Goal: Transaction & Acquisition: Purchase product/service

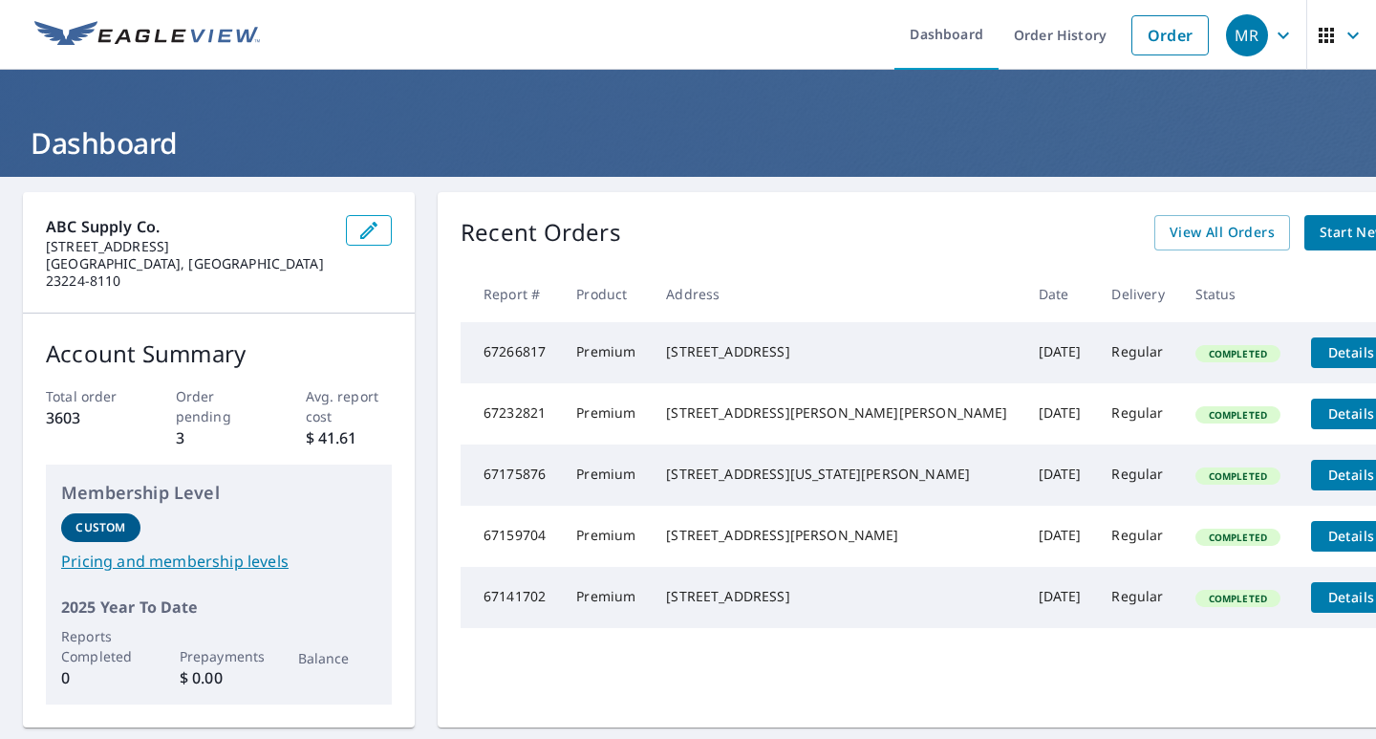
click at [1320, 232] on span "Start New Order" at bounding box center [1375, 233] width 111 height 24
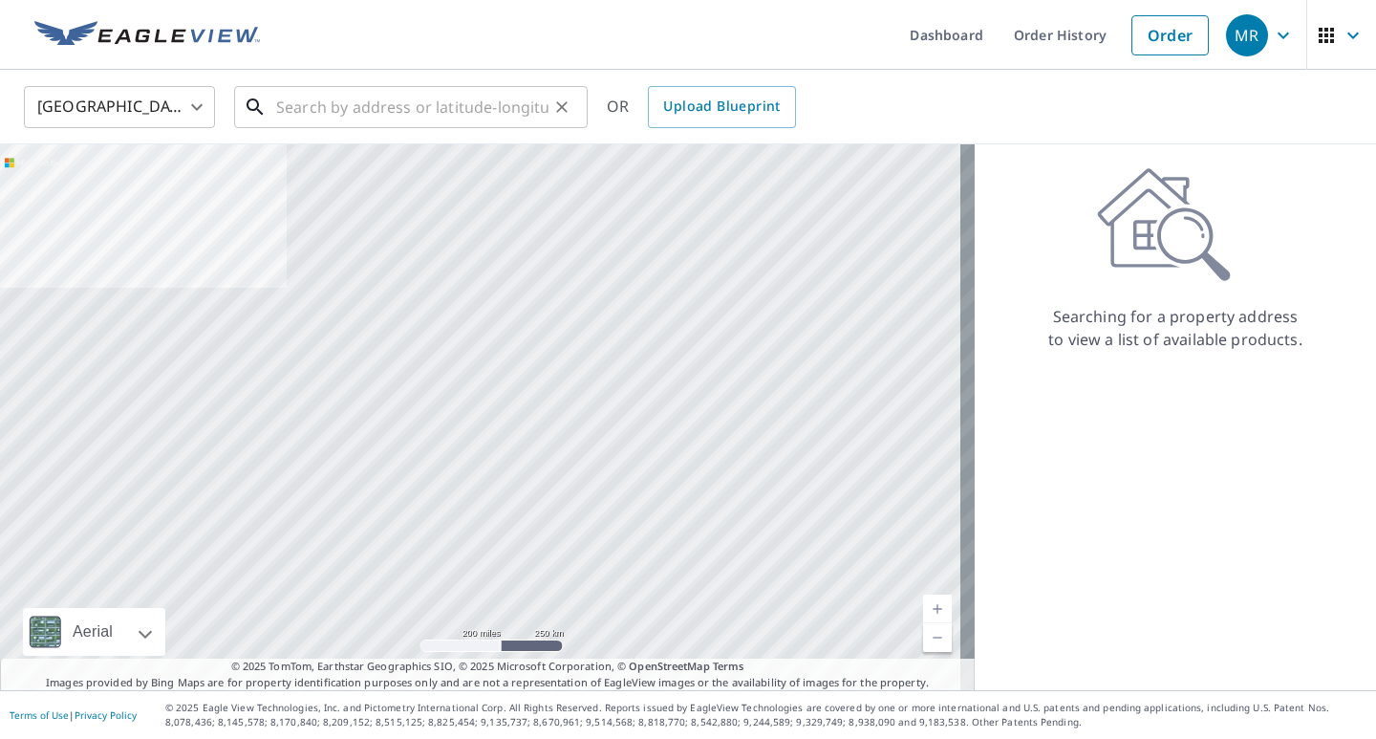
click at [282, 110] on input "text" at bounding box center [412, 107] width 272 height 54
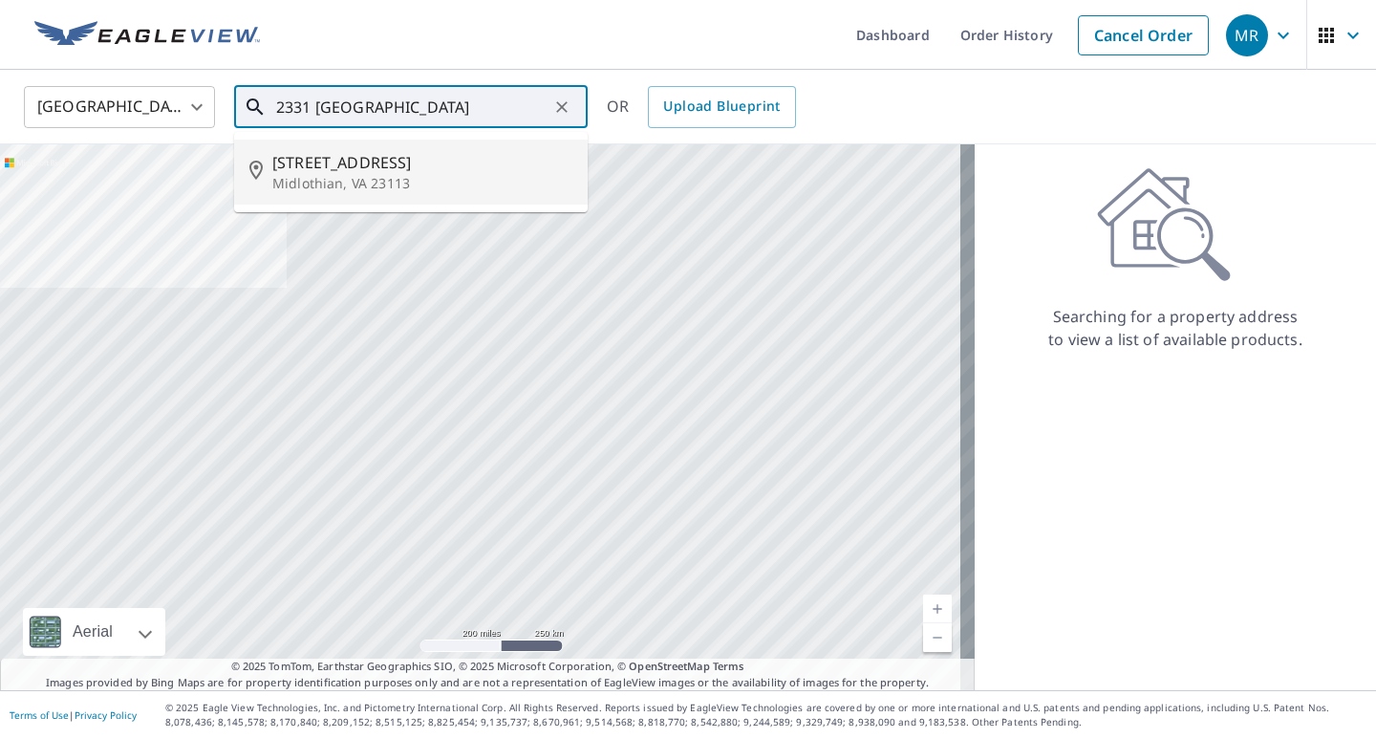
click at [377, 174] on p "Midlothian, VA 23113" at bounding box center [422, 183] width 300 height 19
type input "[STREET_ADDRESS]"
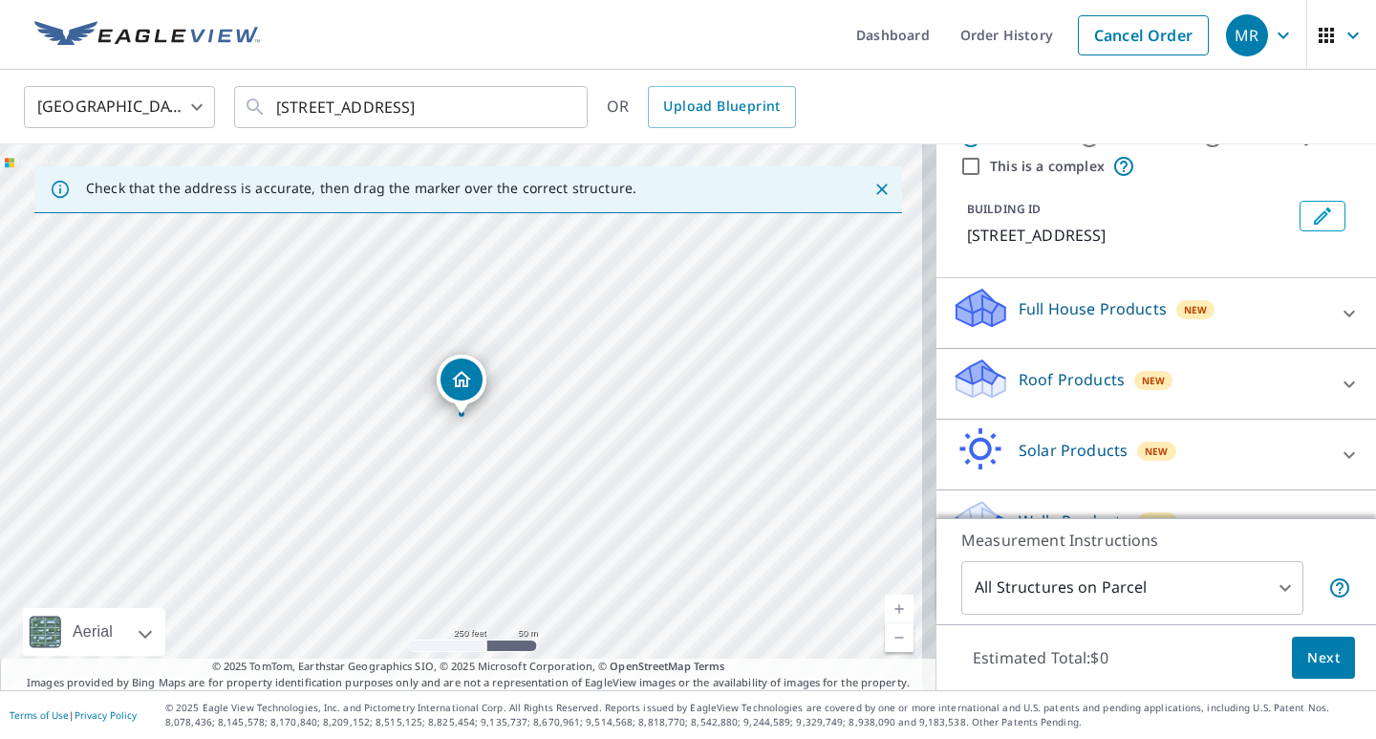
scroll to position [107, 0]
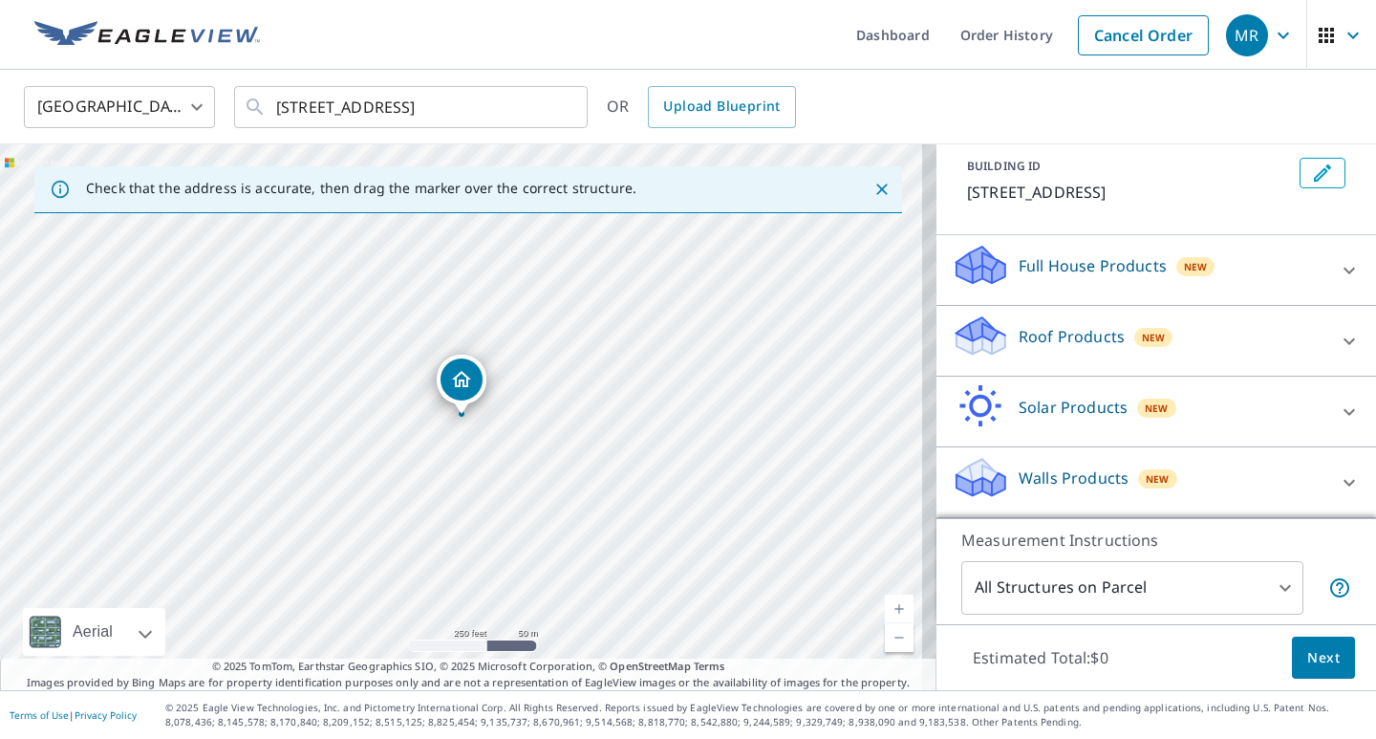
click at [973, 338] on icon at bounding box center [978, 344] width 10 height 17
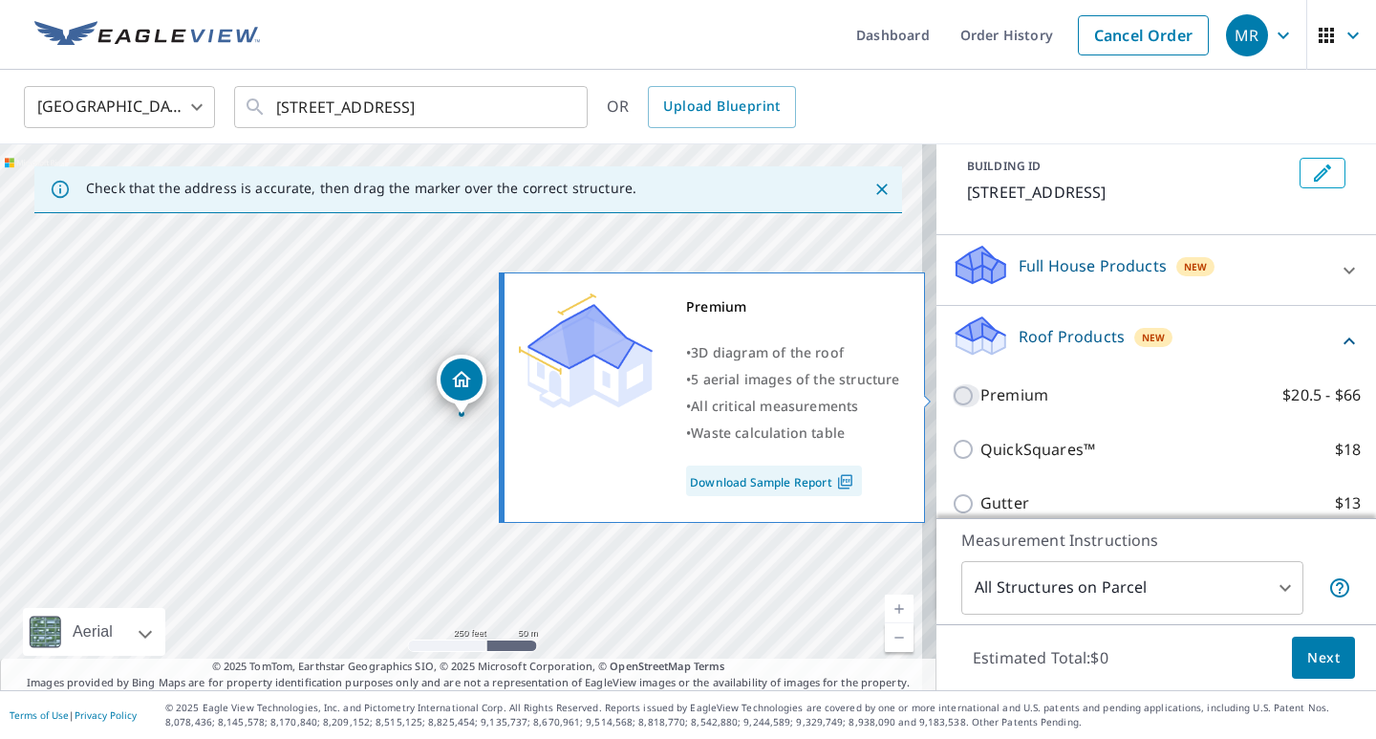
click at [952, 398] on input "Premium $20.5 - $66" at bounding box center [966, 395] width 29 height 23
checkbox input "true"
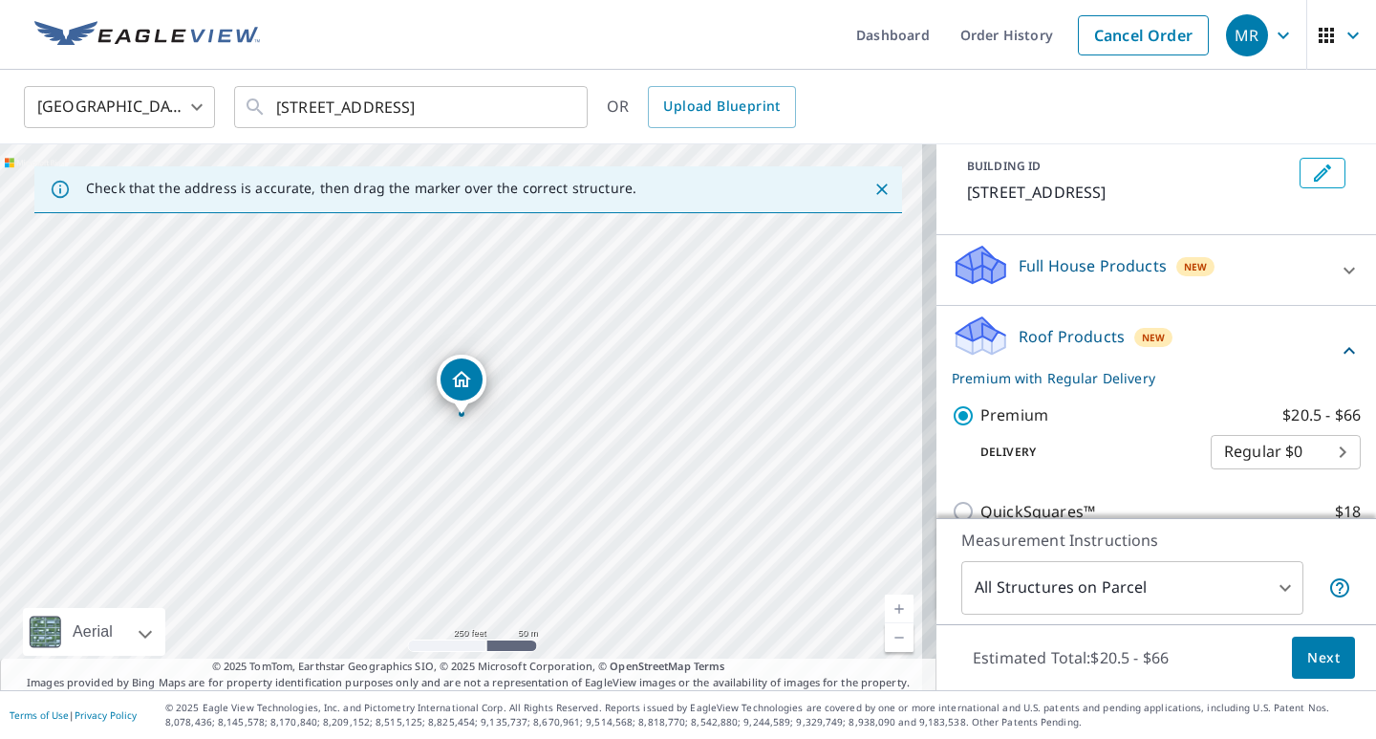
click at [1316, 661] on span "Next" at bounding box center [1323, 658] width 32 height 24
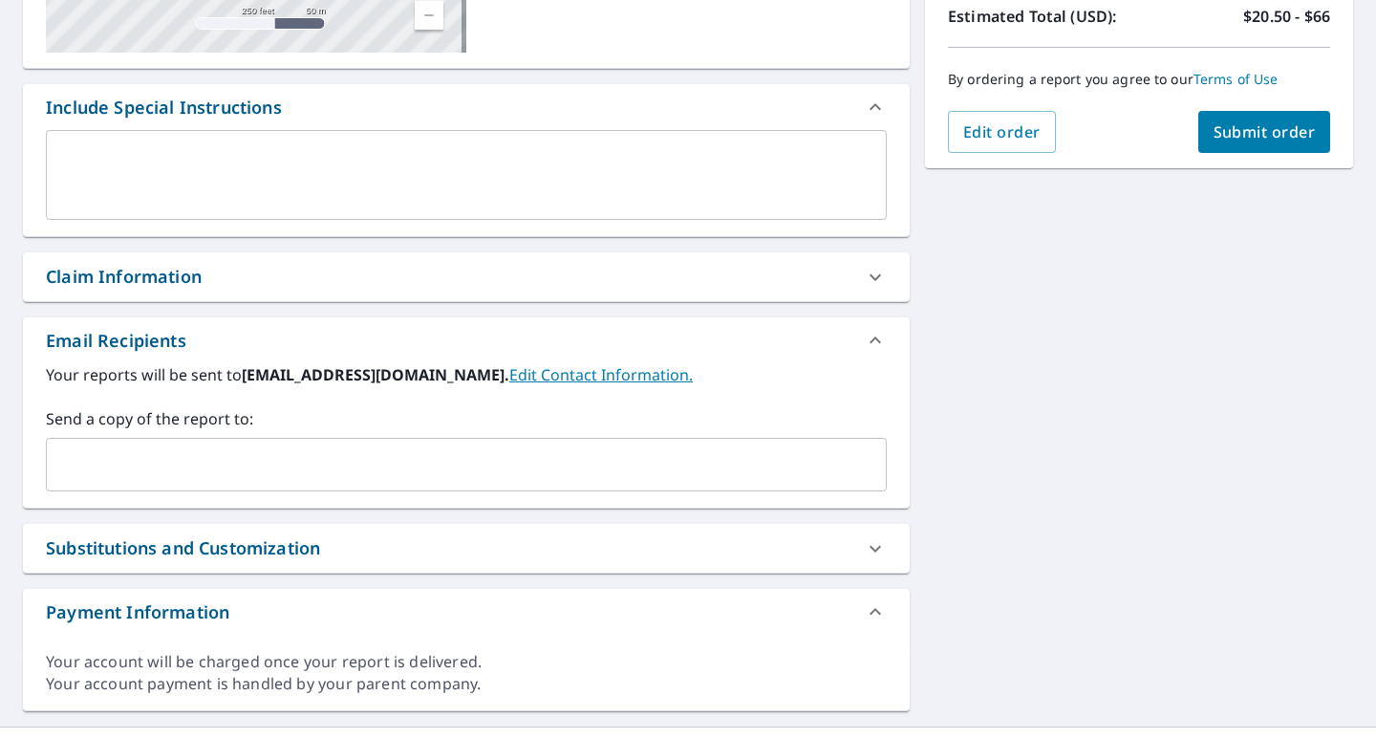
scroll to position [478, 0]
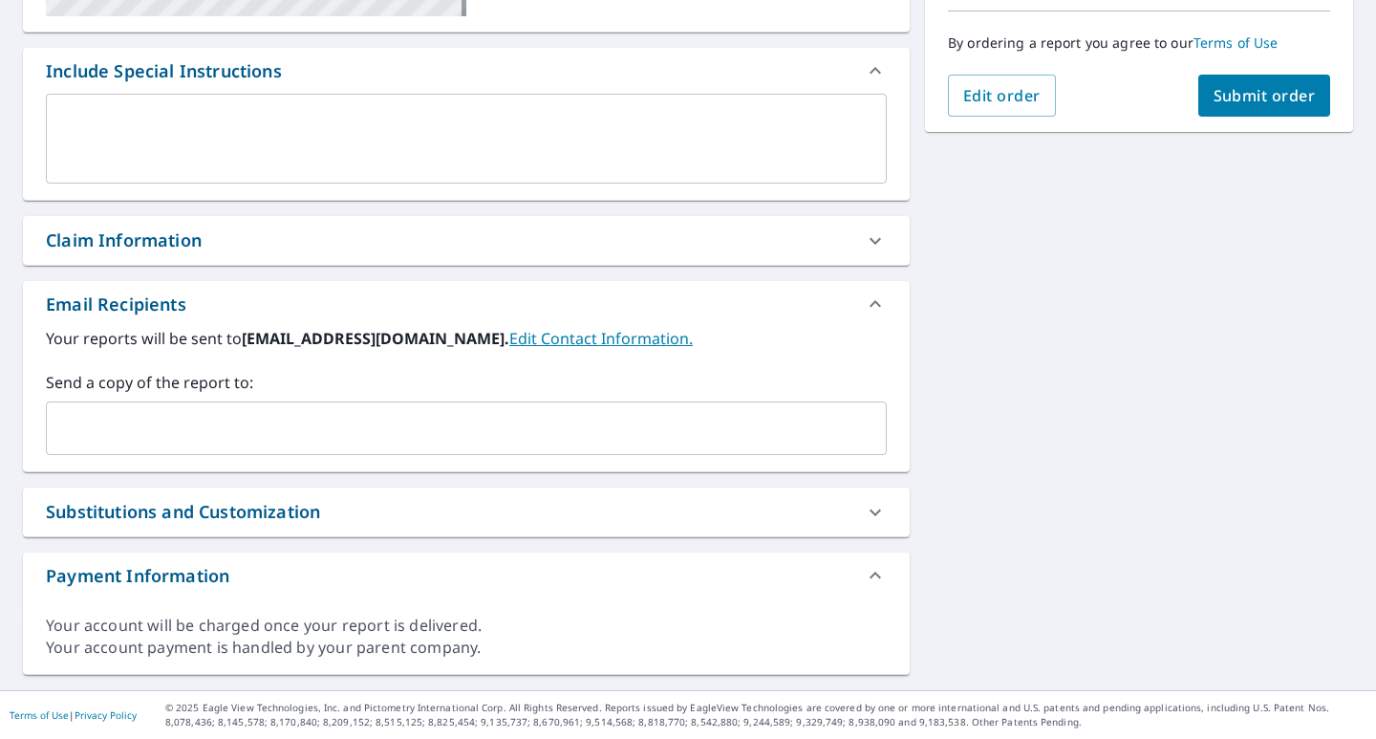
click at [84, 430] on input "text" at bounding box center [451, 428] width 795 height 36
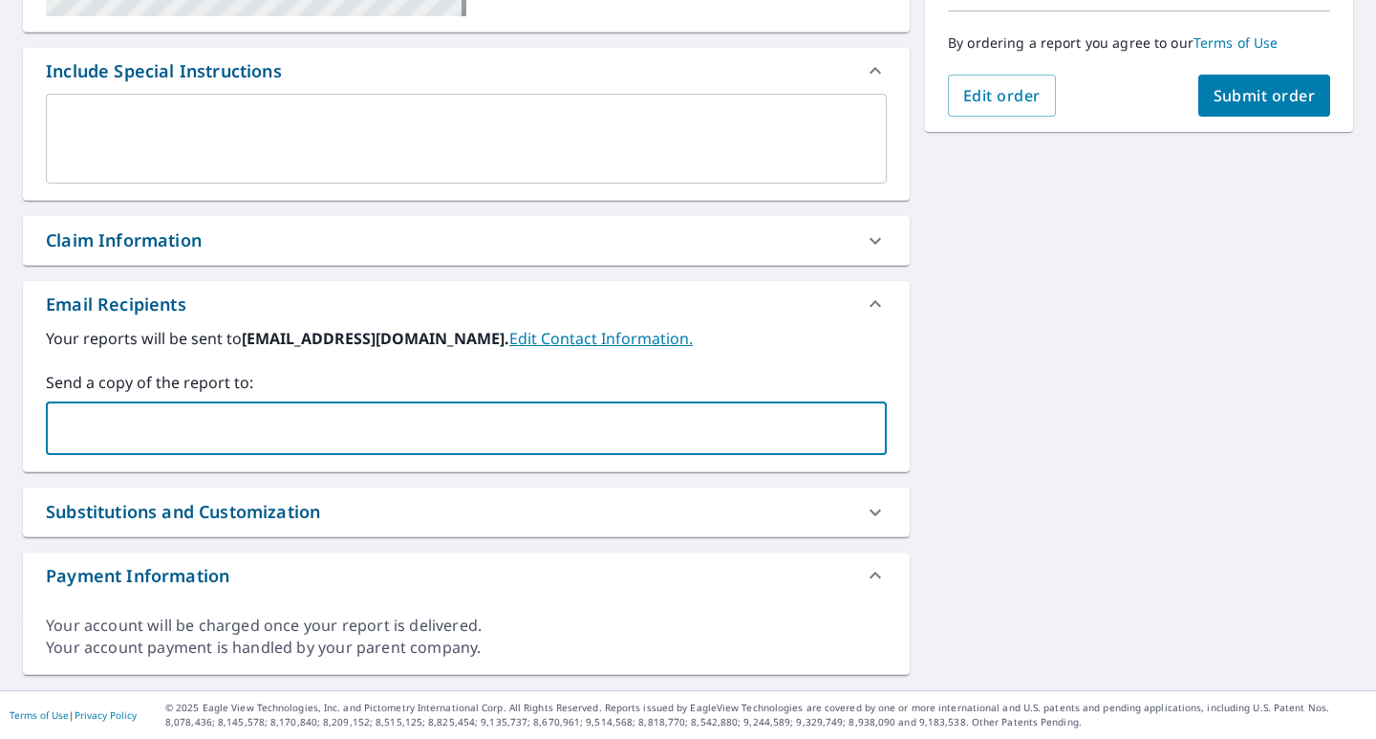
type input "[EMAIL_ADDRESS][DOMAIN_NAME]"
click at [979, 405] on div "[STREET_ADDRESS] Aerial Road A standard road map Aerial A detailed look from ab…" at bounding box center [688, 194] width 1376 height 991
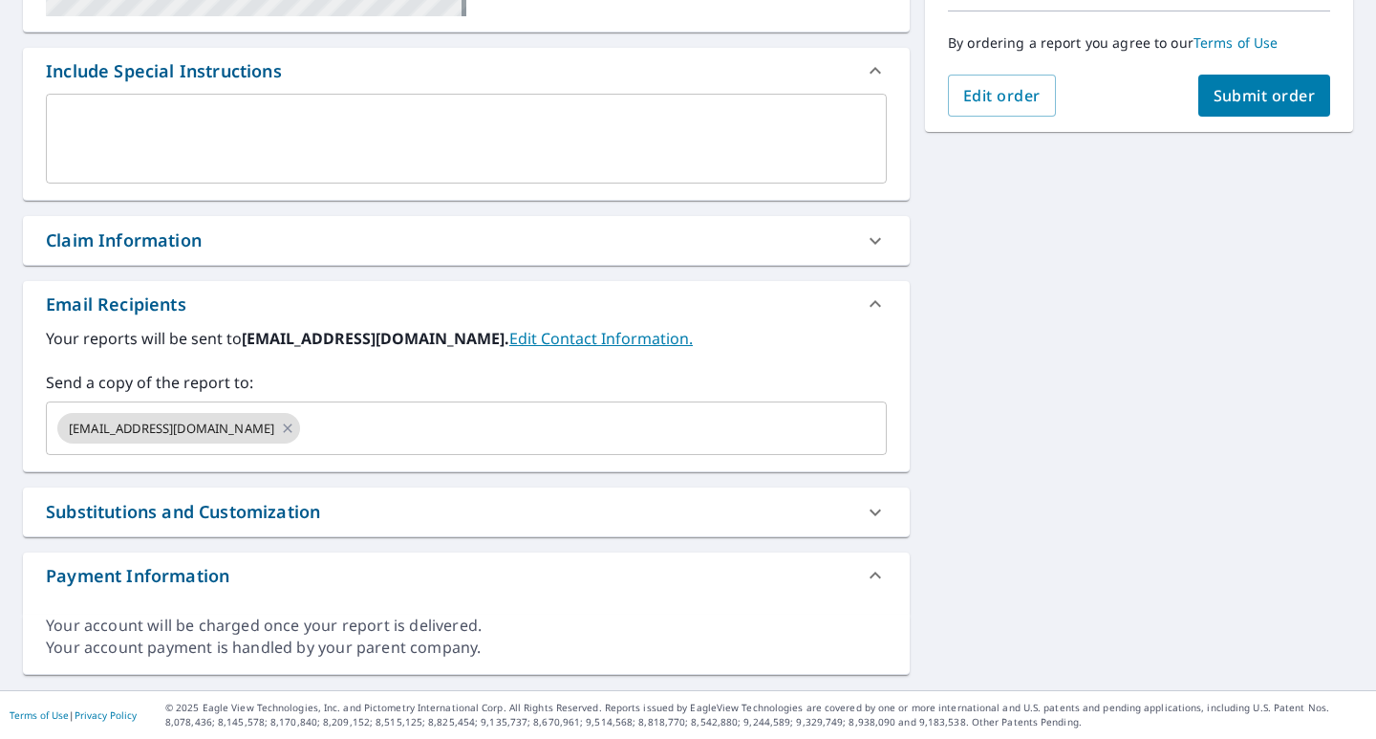
click at [1232, 87] on span "Submit order" at bounding box center [1265, 95] width 102 height 21
checkbox input "true"
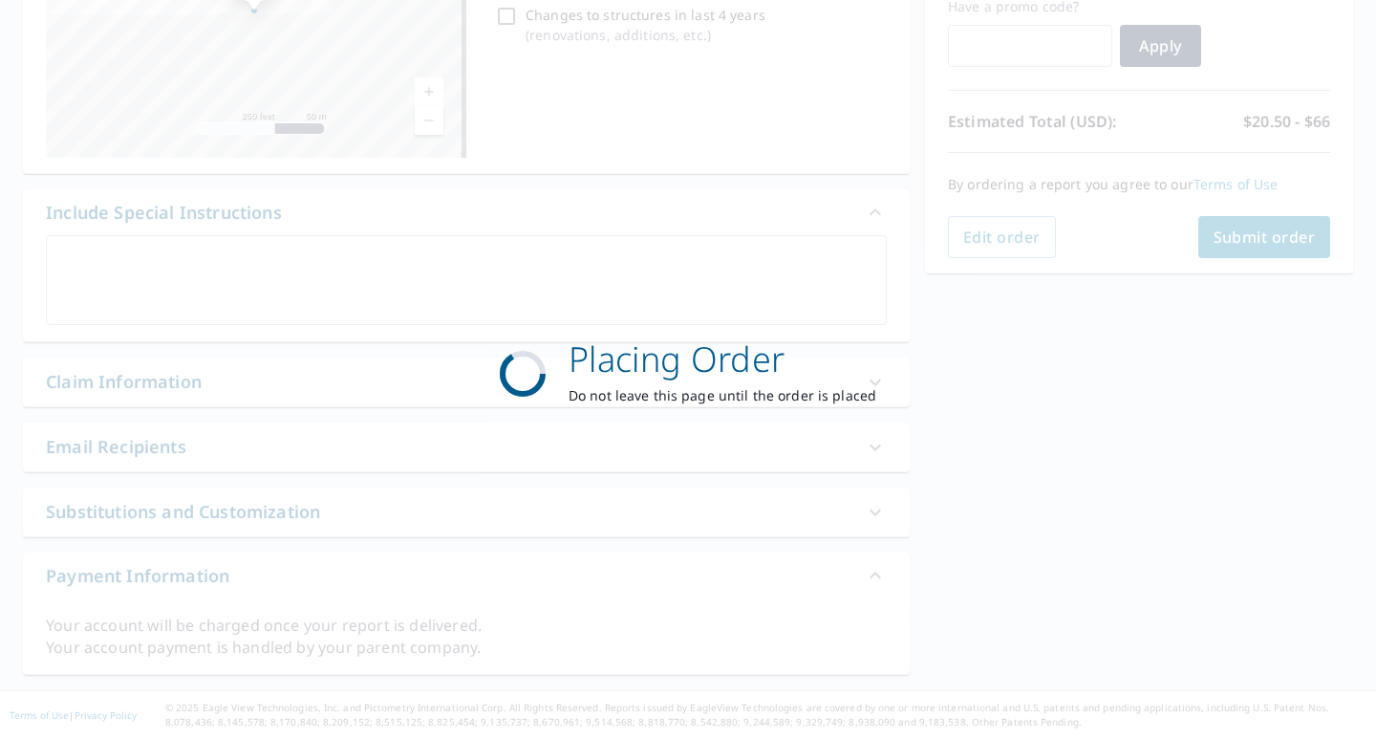
scroll to position [336, 0]
